Goal: Task Accomplishment & Management: Understand process/instructions

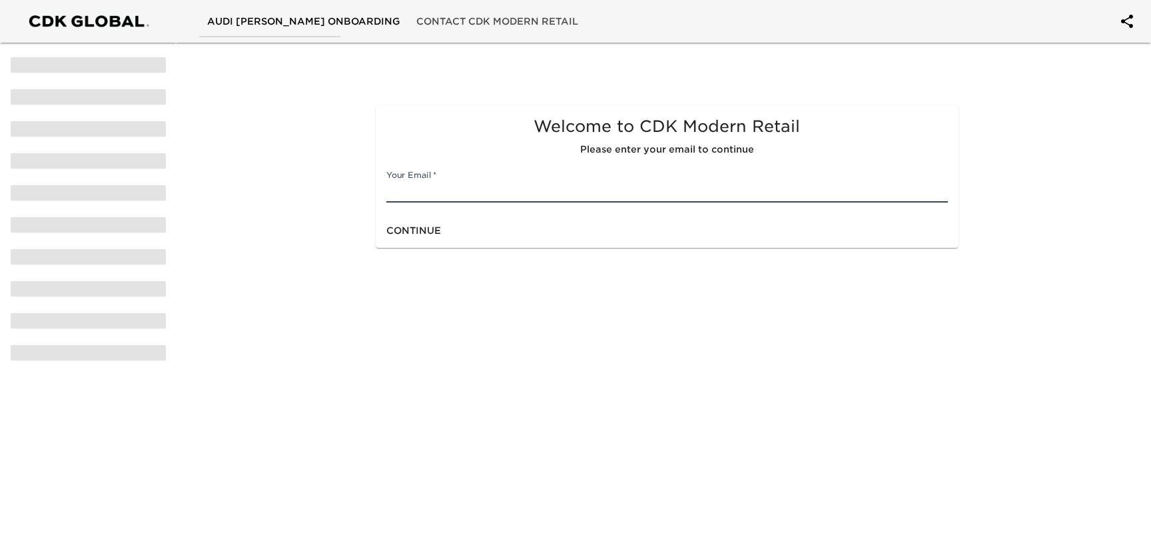
click at [424, 187] on input "text" at bounding box center [666, 191] width 561 height 21
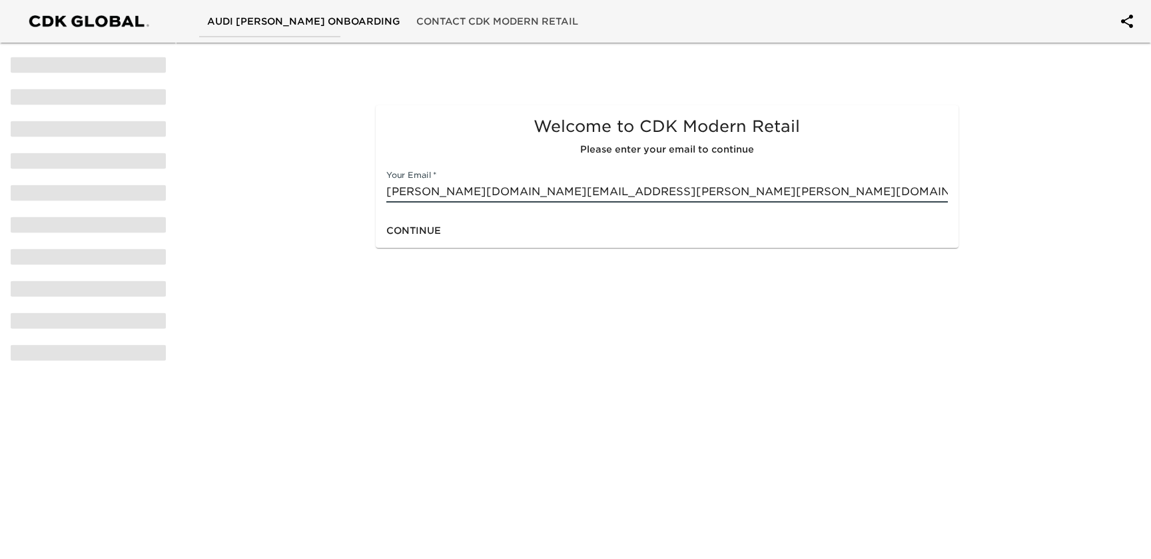
type input "[PERSON_NAME][DOMAIN_NAME][EMAIL_ADDRESS][PERSON_NAME][PERSON_NAME][DOMAIN_NAME]"
drag, startPoint x: 385, startPoint y: 278, endPoint x: 408, endPoint y: 253, distance: 34.4
click at [386, 278] on html "Audi [PERSON_NAME] Onboarding Contact CDK Modern Retail Welcome to CDK Modern R…" at bounding box center [575, 145] width 1151 height 290
click at [416, 234] on span "Continue" at bounding box center [413, 230] width 55 height 17
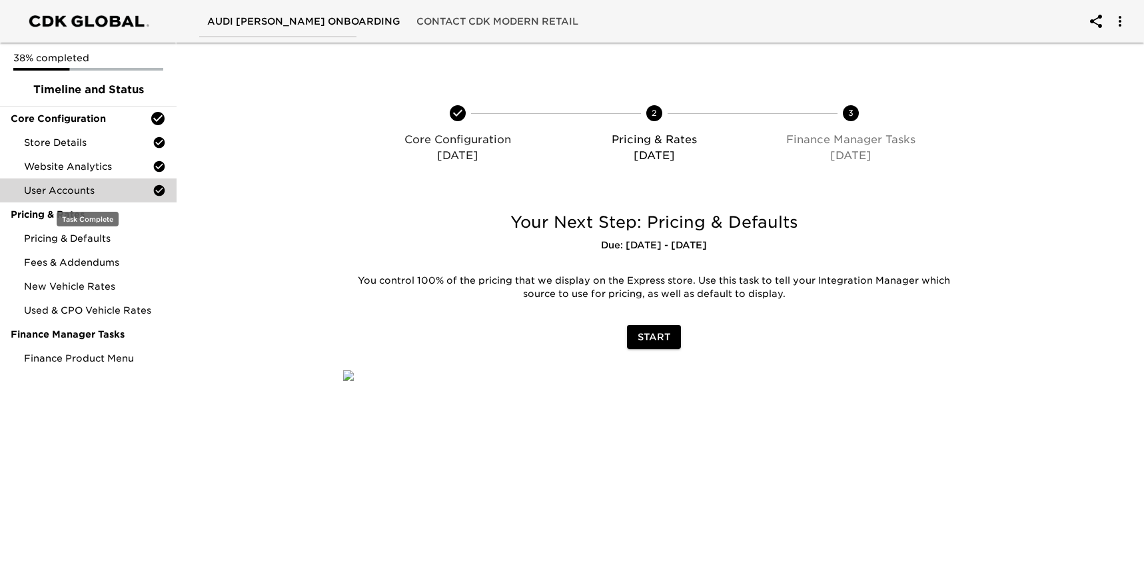
click at [92, 190] on span "User Accounts" at bounding box center [88, 190] width 129 height 13
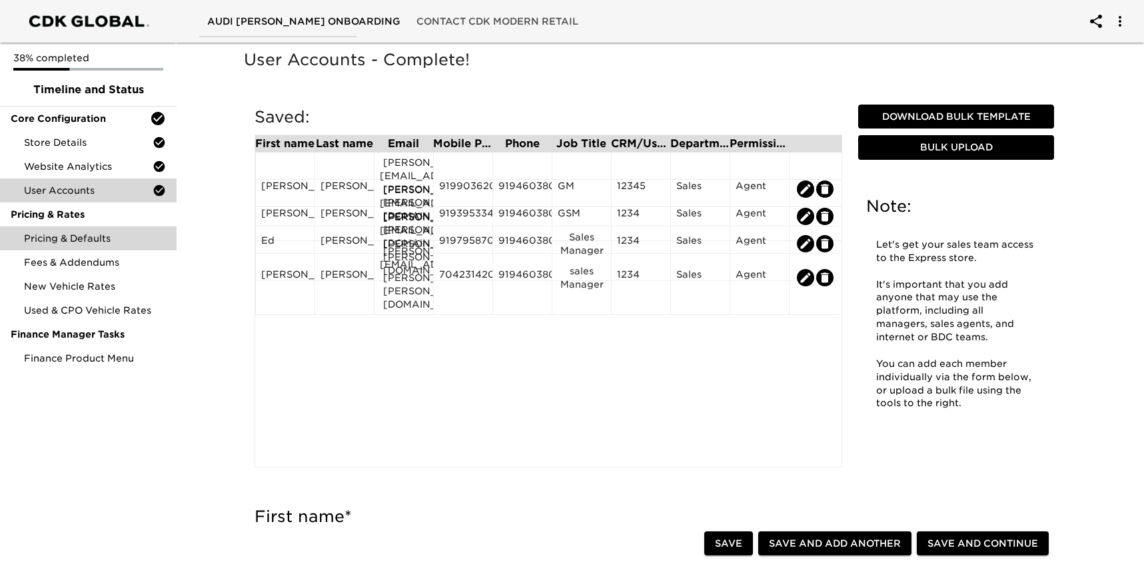
click at [93, 237] on span "Pricing & Defaults" at bounding box center [95, 238] width 142 height 13
